Goal: Check status: Check status

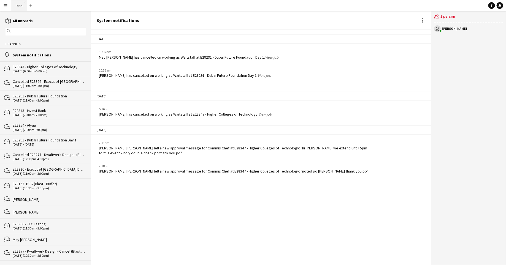
click at [18, 8] on button "DISH Close" at bounding box center [19, 5] width 16 height 11
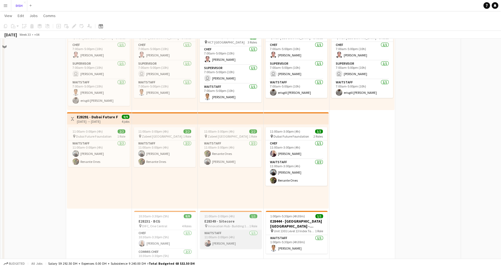
scroll to position [184, 0]
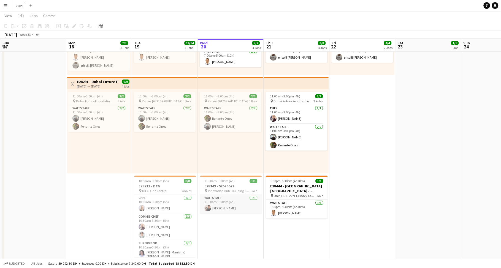
click at [228, 207] on app-card-role "Waitstaff 1/1 11:00am-3:00pm (4h) Edmond Alcantara" at bounding box center [231, 204] width 62 height 19
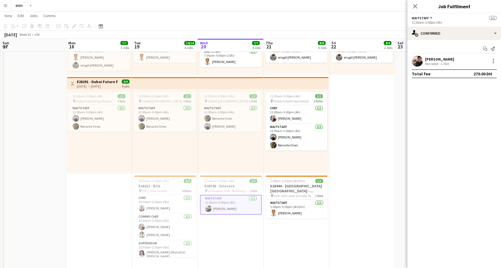
click at [6, 6] on app-icon "Menu" at bounding box center [5, 5] width 4 height 4
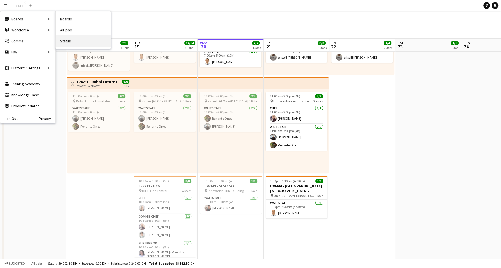
click at [70, 38] on link "Status" at bounding box center [83, 41] width 55 height 11
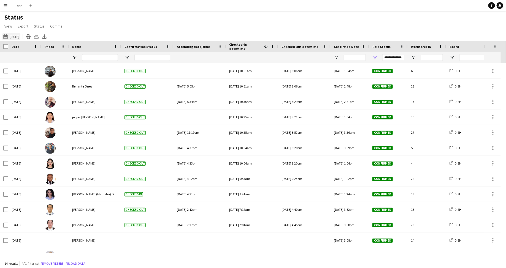
click at [14, 36] on button "20-08-2025 to 26-08-2025 Yesterday" at bounding box center [11, 36] width 18 height 7
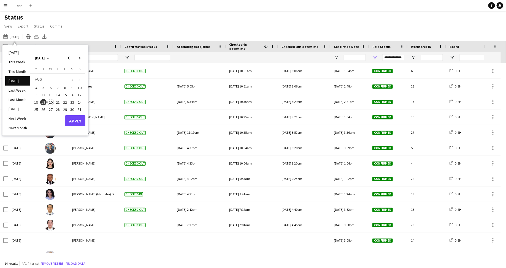
click at [51, 102] on span "20" at bounding box center [50, 102] width 7 height 7
click at [72, 120] on button "Apply" at bounding box center [75, 120] width 20 height 11
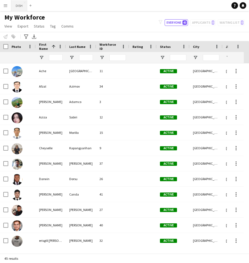
click at [20, 4] on button "DISH Close" at bounding box center [19, 5] width 16 height 11
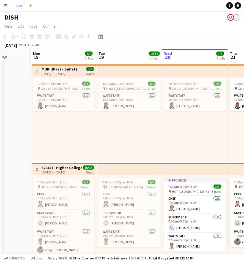
scroll to position [0, 180]
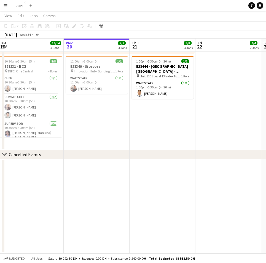
scroll to position [0, 266]
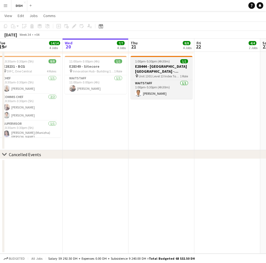
click at [149, 71] on h3 "E28444 - [GEOGRAPHIC_DATA] [GEOGRAPHIC_DATA] - [GEOGRAPHIC_DATA] [GEOGRAPHIC_DA…" at bounding box center [161, 69] width 62 height 10
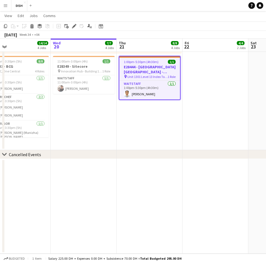
scroll to position [0, 281]
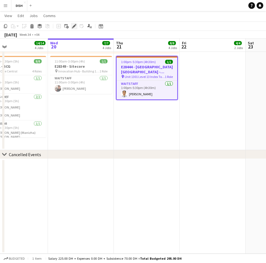
click at [74, 28] on icon "Edit" at bounding box center [74, 26] width 4 height 4
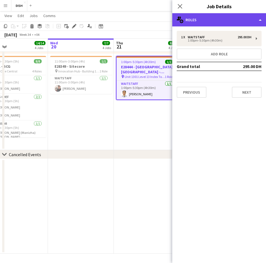
click at [194, 20] on div "multiple-users-add Roles" at bounding box center [219, 19] width 94 height 13
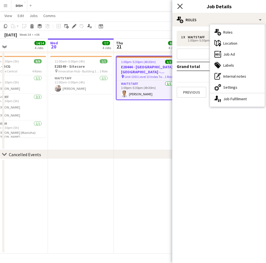
click at [180, 4] on icon "Close pop-in" at bounding box center [179, 6] width 5 height 5
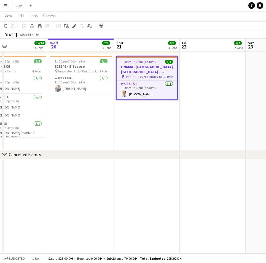
click at [152, 67] on h3 "E28444 - [GEOGRAPHIC_DATA] [GEOGRAPHIC_DATA] - [GEOGRAPHIC_DATA] [GEOGRAPHIC_DA…" at bounding box center [146, 69] width 61 height 10
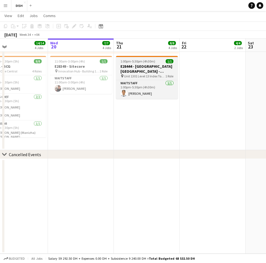
click at [150, 79] on app-job-card "1:00pm-5:30pm (4h30m) 1/1 E28444 - Boehringer Ingelheim - India Middle East Tur…" at bounding box center [147, 77] width 62 height 43
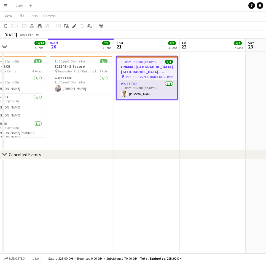
click at [149, 86] on app-card-role "Waitstaff 1/1 1:00pm-5:30pm (4h30m) Bernie Morillo" at bounding box center [146, 90] width 61 height 19
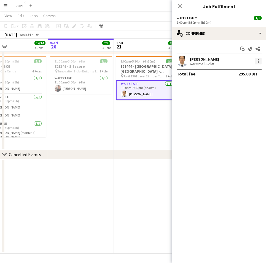
click at [244, 62] on div at bounding box center [258, 61] width 7 height 7
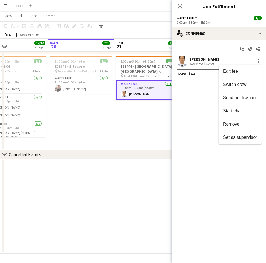
click at [210, 101] on div at bounding box center [133, 131] width 266 height 263
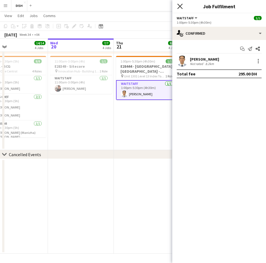
click at [180, 5] on icon "Close pop-in" at bounding box center [179, 6] width 5 height 5
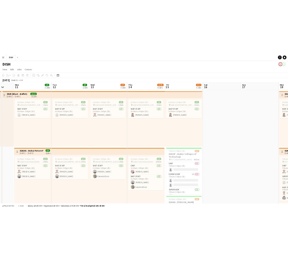
scroll to position [0, 170]
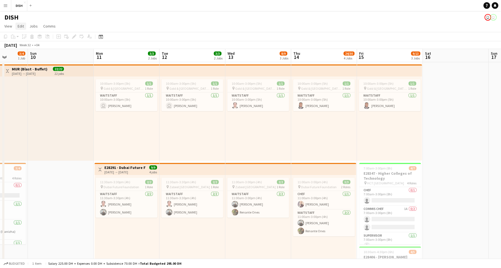
click at [18, 27] on span "Edit" at bounding box center [21, 26] width 6 height 5
click at [3, 5] on app-icon "Menu" at bounding box center [5, 5] width 4 height 4
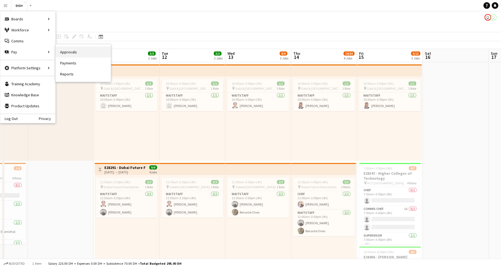
click at [66, 53] on link "Approvals" at bounding box center [83, 52] width 55 height 11
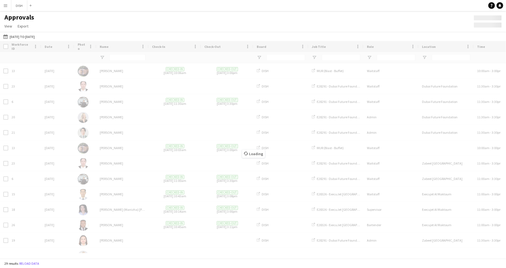
type input "*****"
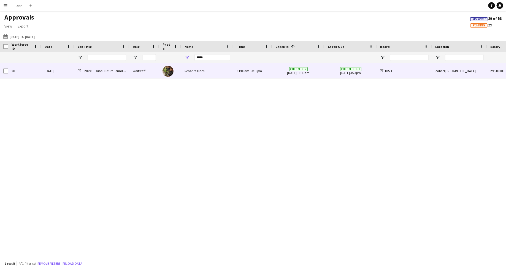
click at [210, 75] on div "Renante Ones" at bounding box center [207, 70] width 52 height 15
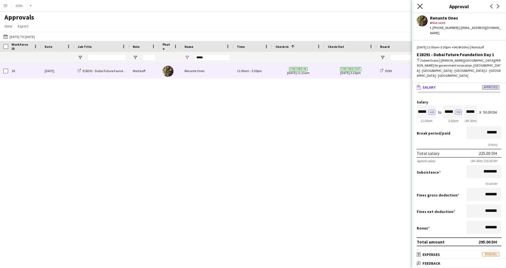
click at [244, 6] on icon at bounding box center [419, 6] width 5 height 5
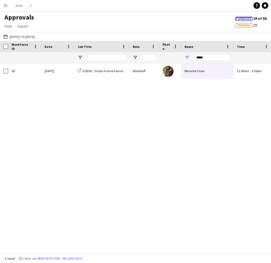
click at [4, 6] on app-icon "Menu" at bounding box center [5, 5] width 4 height 4
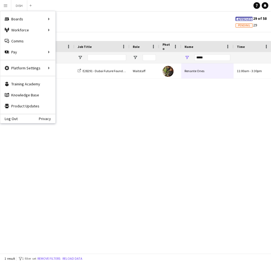
click at [138, 162] on div "28 Thu, 7 Aug 2025 Renante Ones Checked-in 07-08-2025 11:13am Checked-out 07-08…" at bounding box center [135, 155] width 271 height 185
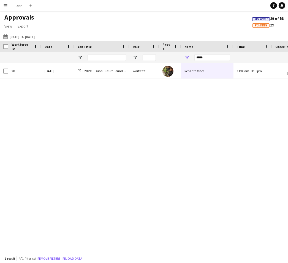
click at [8, 8] on button "Menu" at bounding box center [5, 5] width 11 height 11
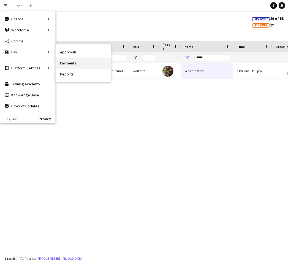
click at [65, 59] on link "Payments" at bounding box center [83, 63] width 55 height 11
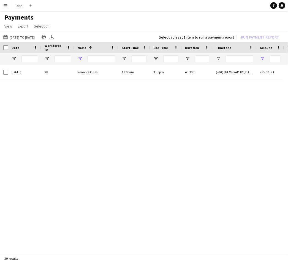
type input "*****"
type input "*******"
click at [53, 90] on div "07-08-2025 28 Renante Ones 11:00am 3:30pm 4h 30m (+04) Dubai 295.00 DH 0.00 DH …" at bounding box center [144, 156] width 288 height 185
click at [244, 5] on icon "Notifications" at bounding box center [281, 5] width 3 height 3
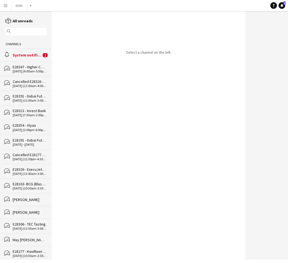
click at [39, 56] on div "System notifications" at bounding box center [27, 55] width 29 height 5
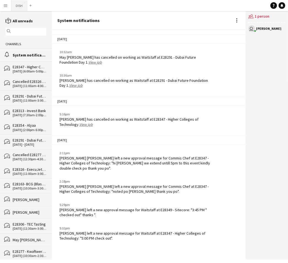
click at [19, 5] on button "DISH Close" at bounding box center [19, 5] width 16 height 11
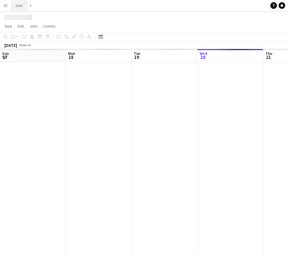
scroll to position [0, 132]
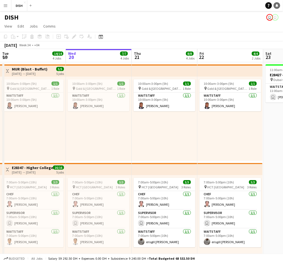
click at [244, 7] on icon "Notifications" at bounding box center [276, 5] width 3 height 3
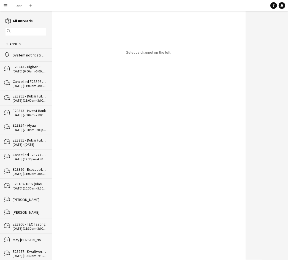
click at [32, 57] on div "System notifications" at bounding box center [30, 55] width 34 height 5
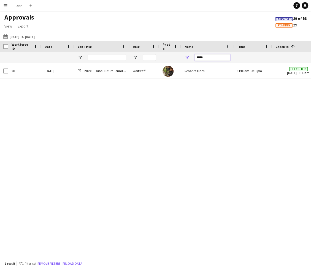
click at [202, 57] on input "*****" at bounding box center [212, 57] width 36 height 7
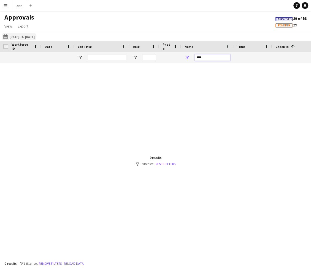
type input "****"
click at [32, 37] on button "04-08-2025 to 10-08-2025 04-08-2025 to 10-08-2025" at bounding box center [19, 36] width 34 height 7
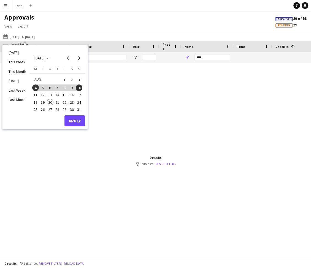
click at [49, 100] on span "20" at bounding box center [50, 102] width 7 height 7
click at [75, 120] on button "Apply" at bounding box center [74, 120] width 20 height 11
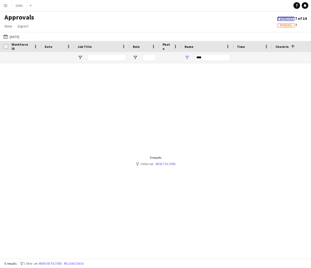
click at [4, 4] on app-icon "Menu" at bounding box center [5, 5] width 4 height 4
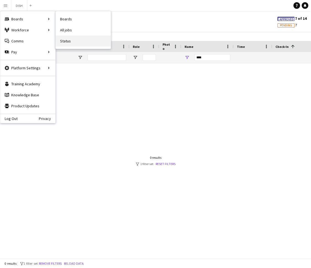
click at [69, 39] on link "Status" at bounding box center [83, 41] width 55 height 11
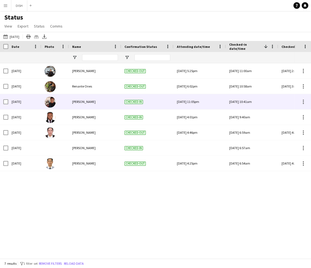
click at [107, 103] on div "[PERSON_NAME]" at bounding box center [95, 101] width 52 height 15
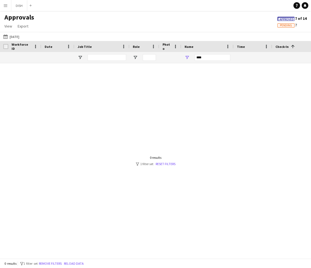
click at [5, 7] on app-icon "Menu" at bounding box center [5, 5] width 4 height 4
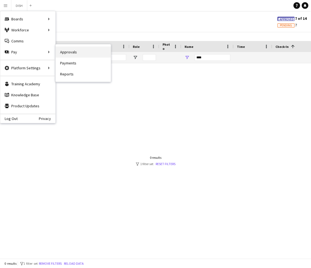
click at [70, 53] on link "Approvals" at bounding box center [83, 52] width 55 height 11
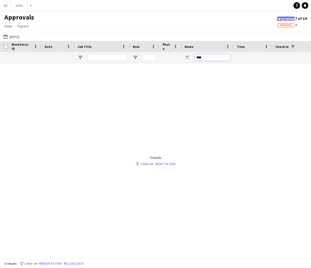
click at [203, 58] on input "****" at bounding box center [212, 57] width 36 height 7
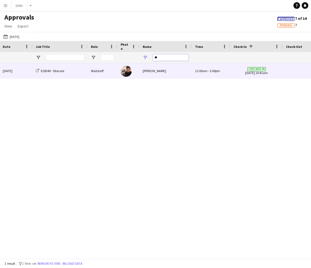
type input "**"
click at [183, 68] on div "[PERSON_NAME]" at bounding box center [165, 70] width 52 height 15
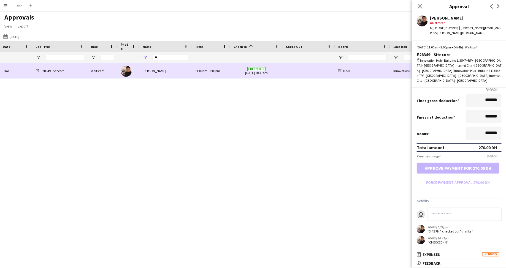
click at [310, 78] on span at bounding box center [309, 70] width 46 height 15
